Goal: Task Accomplishment & Management: Manage account settings

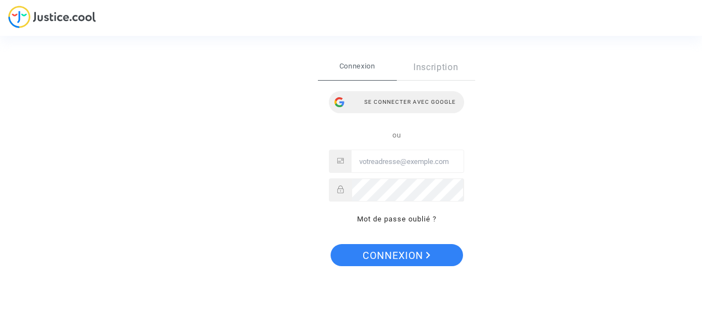
click at [405, 110] on div "Se connecter avec Google" at bounding box center [396, 102] width 135 height 22
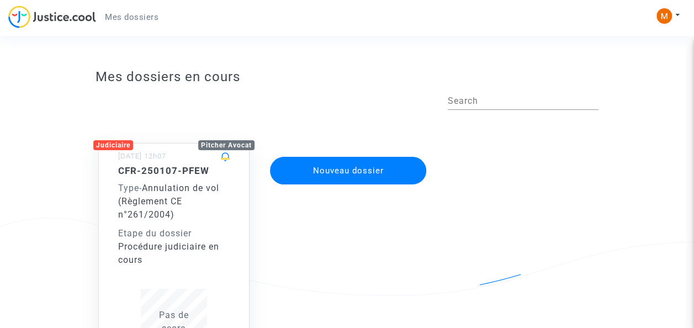
scroll to position [78, 0]
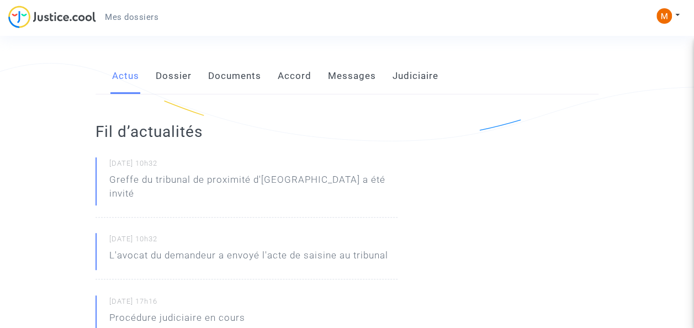
scroll to position [159, 0]
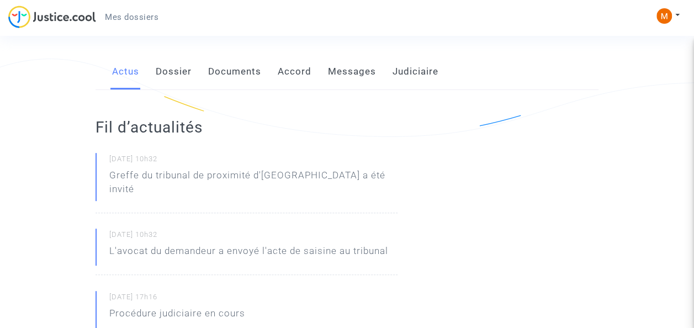
click at [184, 76] on link "Dossier" at bounding box center [174, 72] width 36 height 36
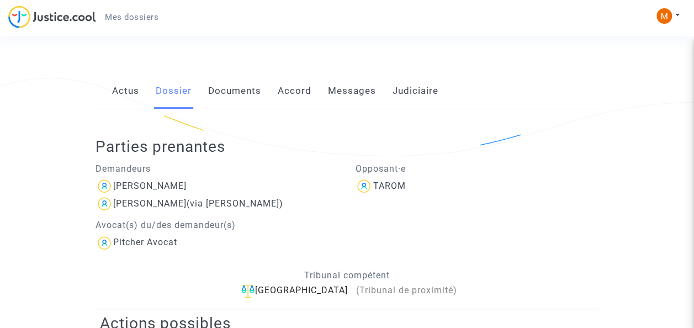
scroll to position [122, 0]
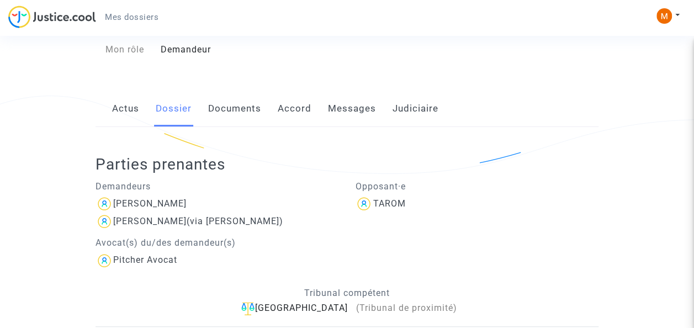
click at [256, 108] on link "Documents" at bounding box center [234, 109] width 53 height 36
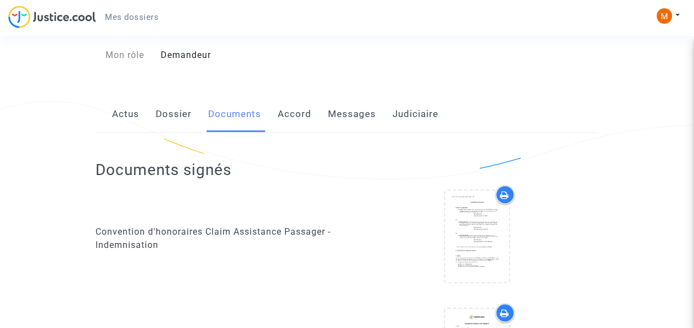
scroll to position [89, 0]
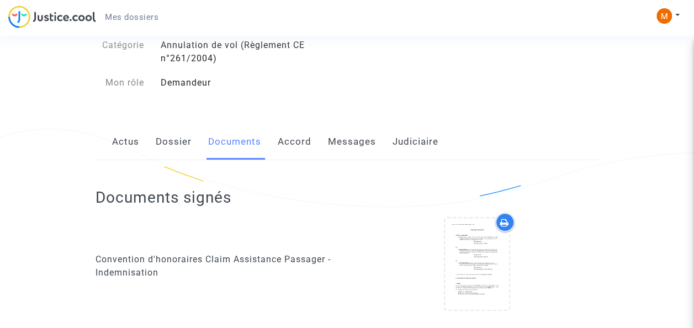
click at [308, 143] on link "Accord" at bounding box center [295, 142] width 34 height 36
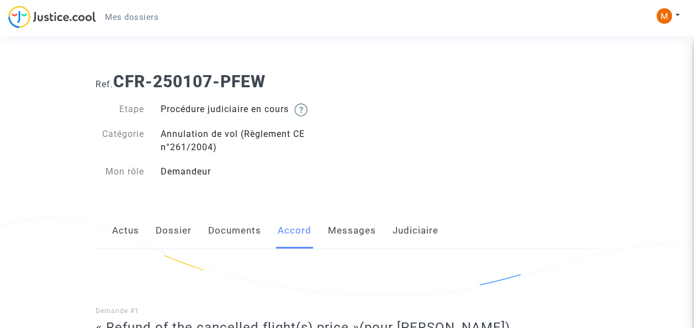
click at [349, 233] on link "Messages" at bounding box center [352, 230] width 48 height 36
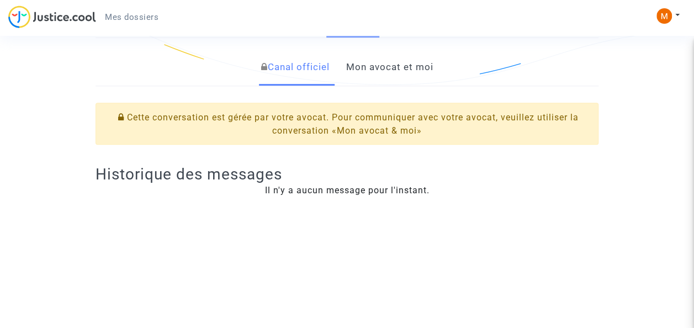
scroll to position [220, 0]
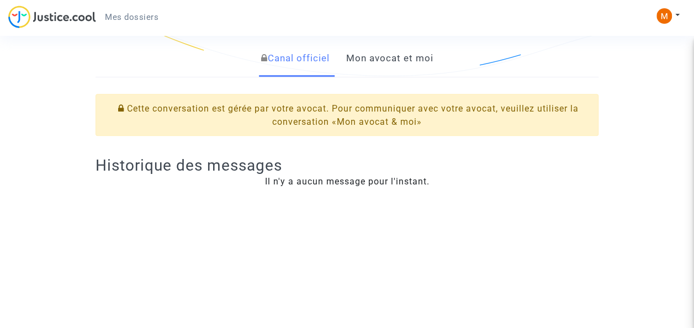
click at [409, 49] on link "Mon avocat et moi" at bounding box center [388, 58] width 87 height 36
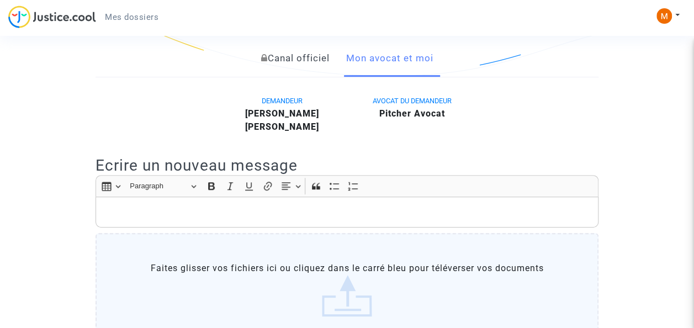
scroll to position [315, 0]
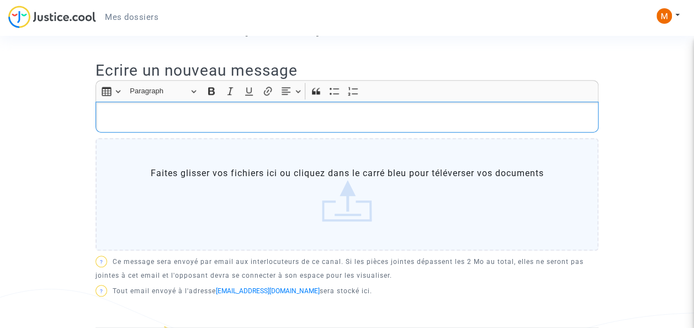
click at [251, 124] on p "Rich Text Editor, main" at bounding box center [347, 117] width 491 height 14
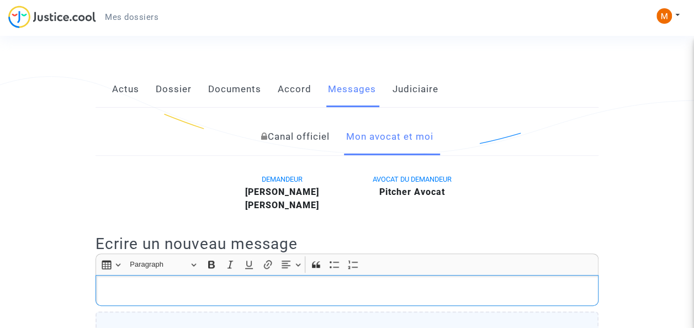
scroll to position [129, 0]
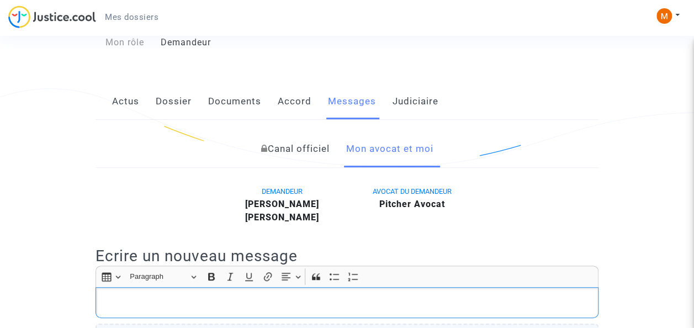
click at [411, 93] on link "Judiciaire" at bounding box center [415, 101] width 46 height 36
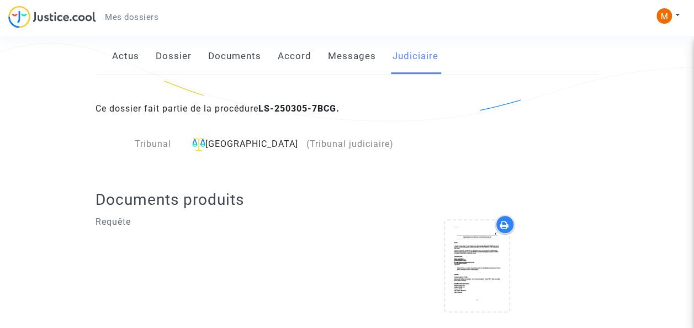
scroll to position [177, 0]
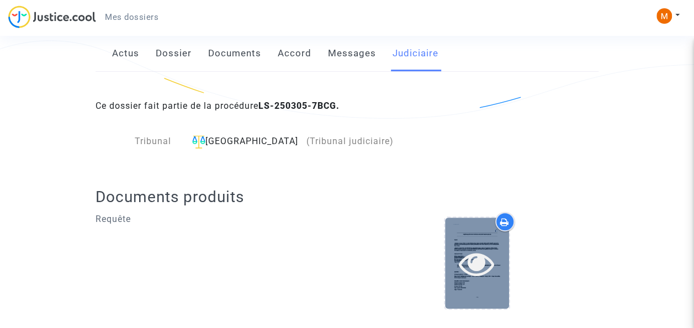
click at [490, 254] on icon at bounding box center [477, 263] width 36 height 35
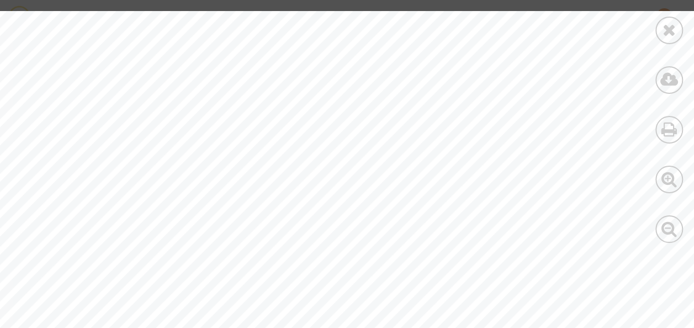
scroll to position [210, 37]
drag, startPoint x: 249, startPoint y: 104, endPoint x: 182, endPoint y: 165, distance: 90.6
click at [182, 165] on span "9EME, exerçant la profession de cadre administratif et commercial d’entreprise,…" at bounding box center [385, 160] width 725 height 13
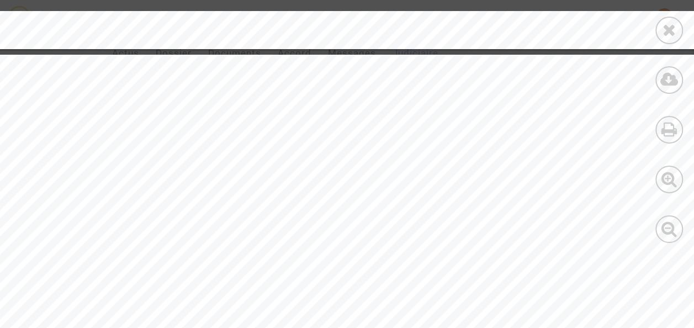
scroll to position [2073, 37]
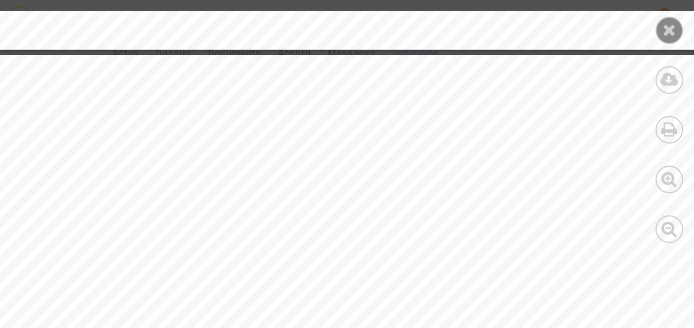
click at [674, 39] on div at bounding box center [669, 31] width 28 height 28
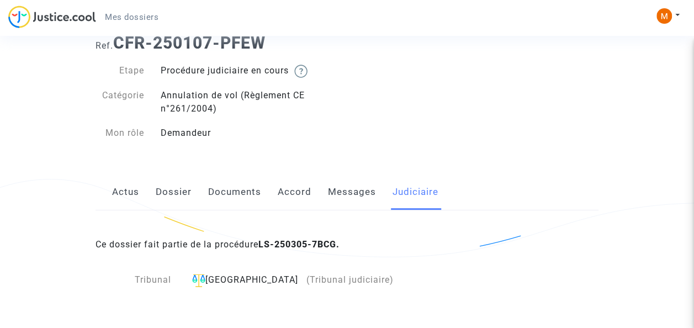
scroll to position [0, 0]
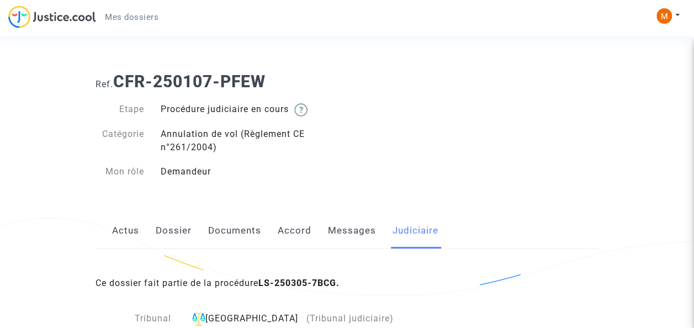
click at [365, 236] on link "Messages" at bounding box center [352, 230] width 48 height 36
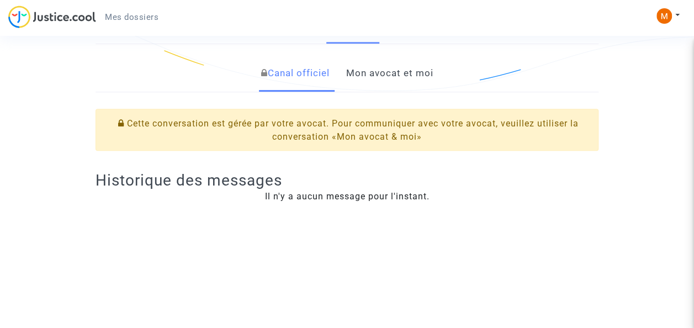
scroll to position [209, 0]
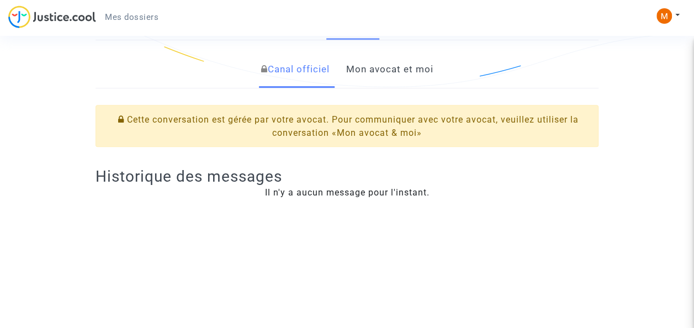
click at [389, 52] on link "Mon avocat et moi" at bounding box center [388, 69] width 87 height 36
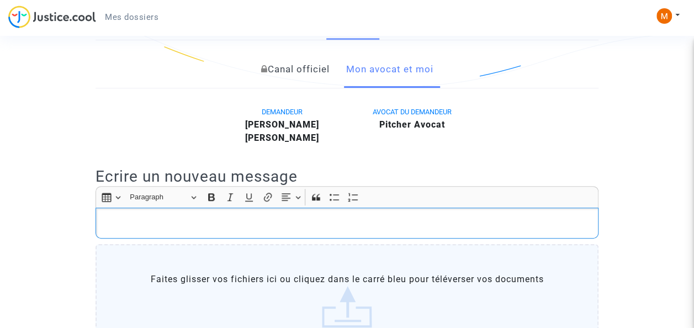
click at [184, 230] on p "Rich Text Editor, main" at bounding box center [347, 223] width 491 height 14
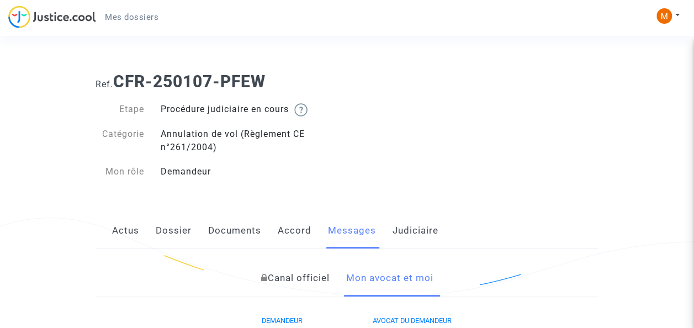
click at [121, 235] on link "Actus" at bounding box center [125, 230] width 27 height 36
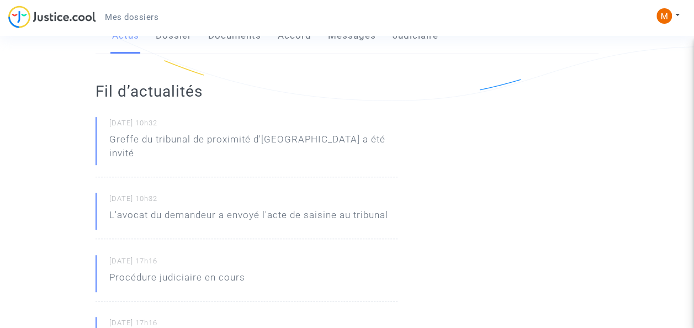
scroll to position [203, 0]
